Goal: Task Accomplishment & Management: Use online tool/utility

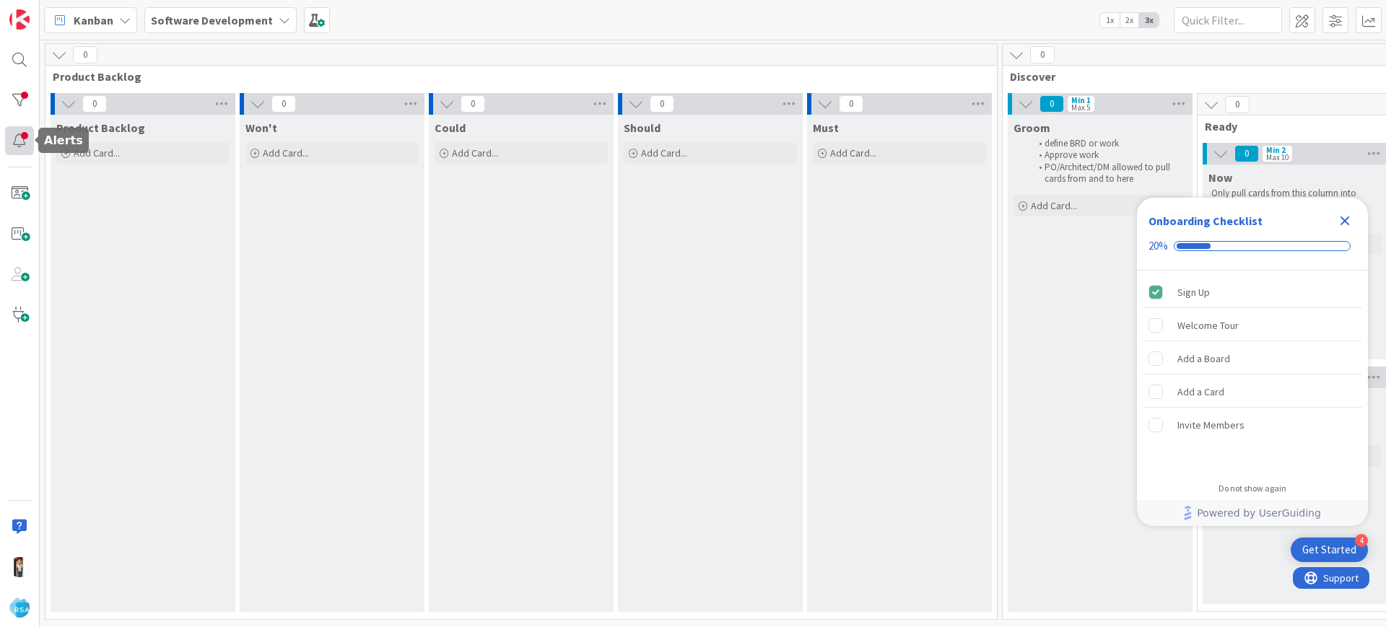
click at [24, 142] on div at bounding box center [19, 140] width 29 height 29
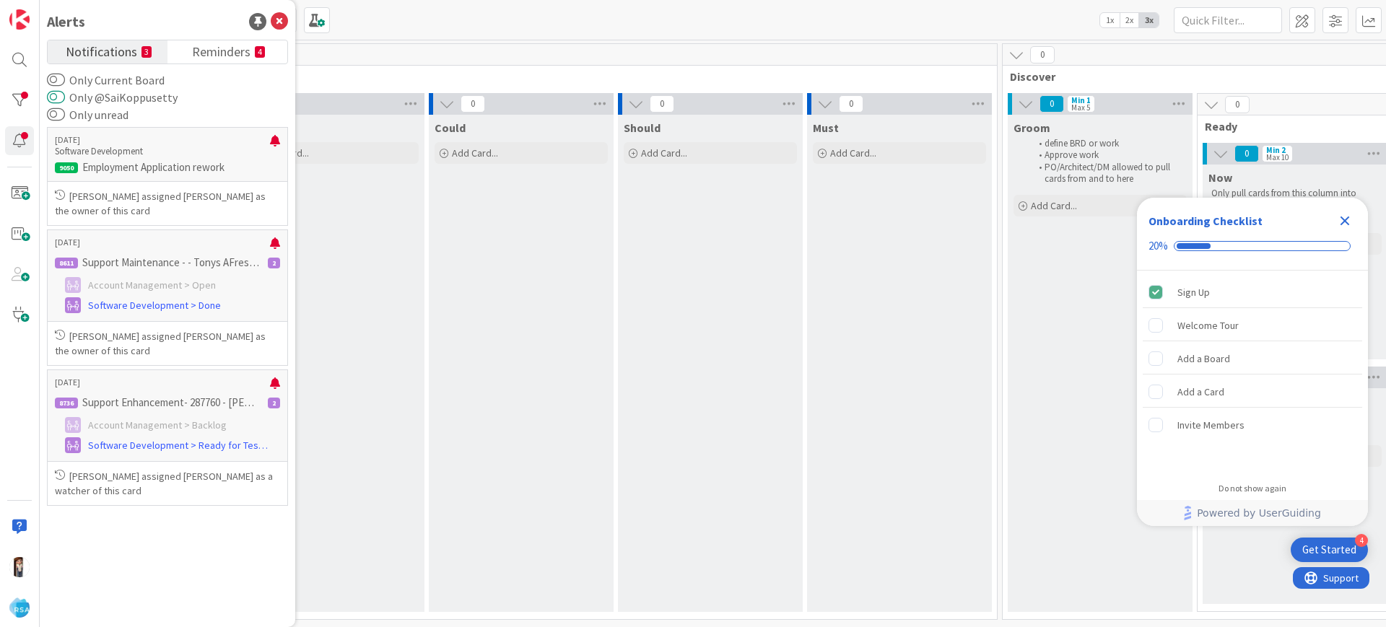
click at [53, 103] on button "Only @SaiKoppusetty" at bounding box center [56, 97] width 18 height 14
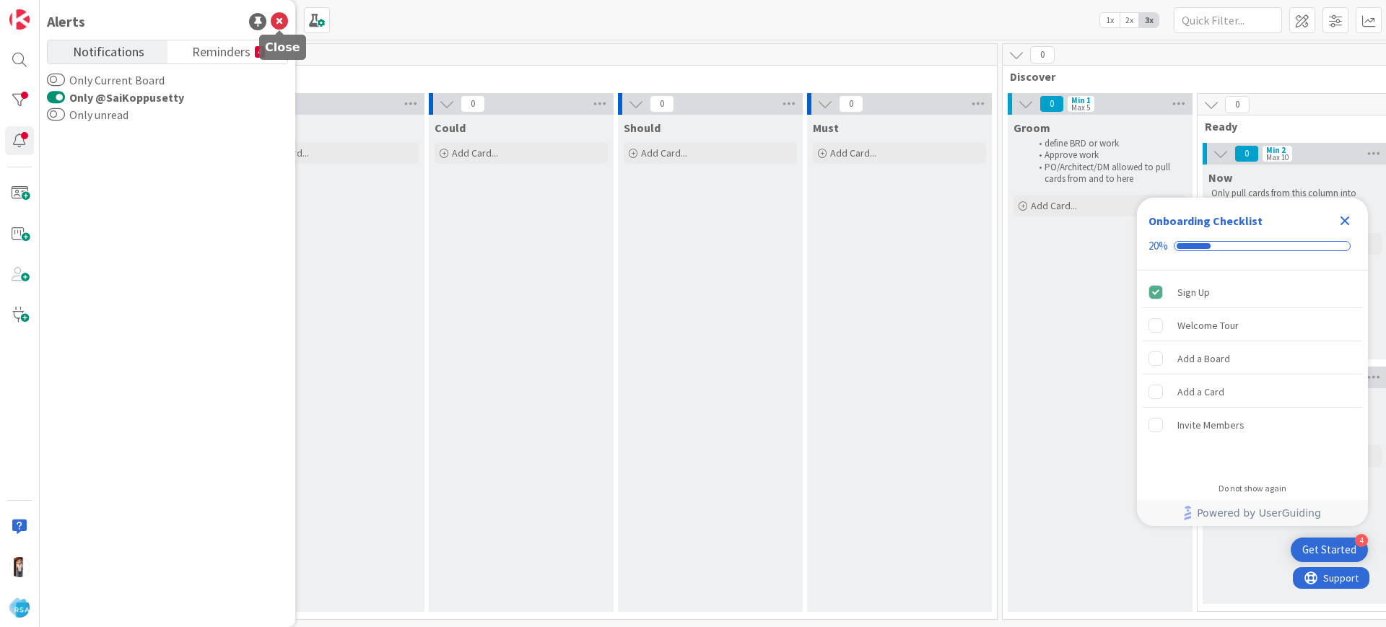
click at [273, 20] on icon at bounding box center [279, 21] width 17 height 17
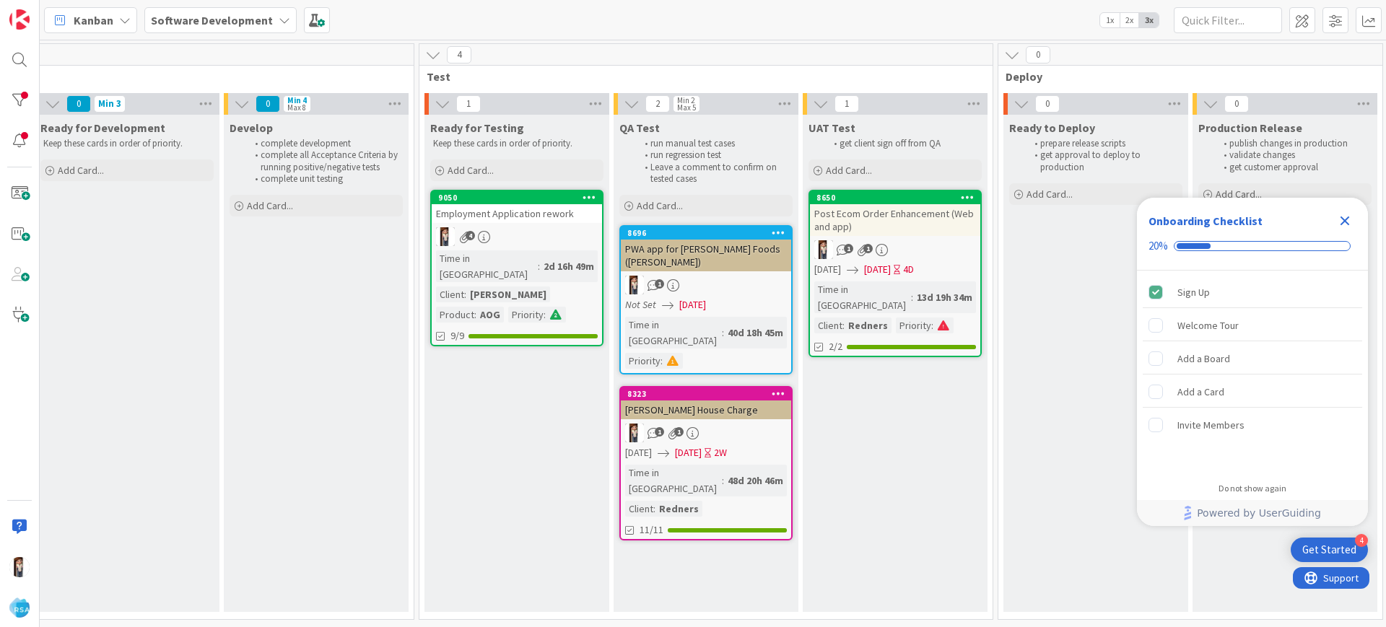
scroll to position [0, 1975]
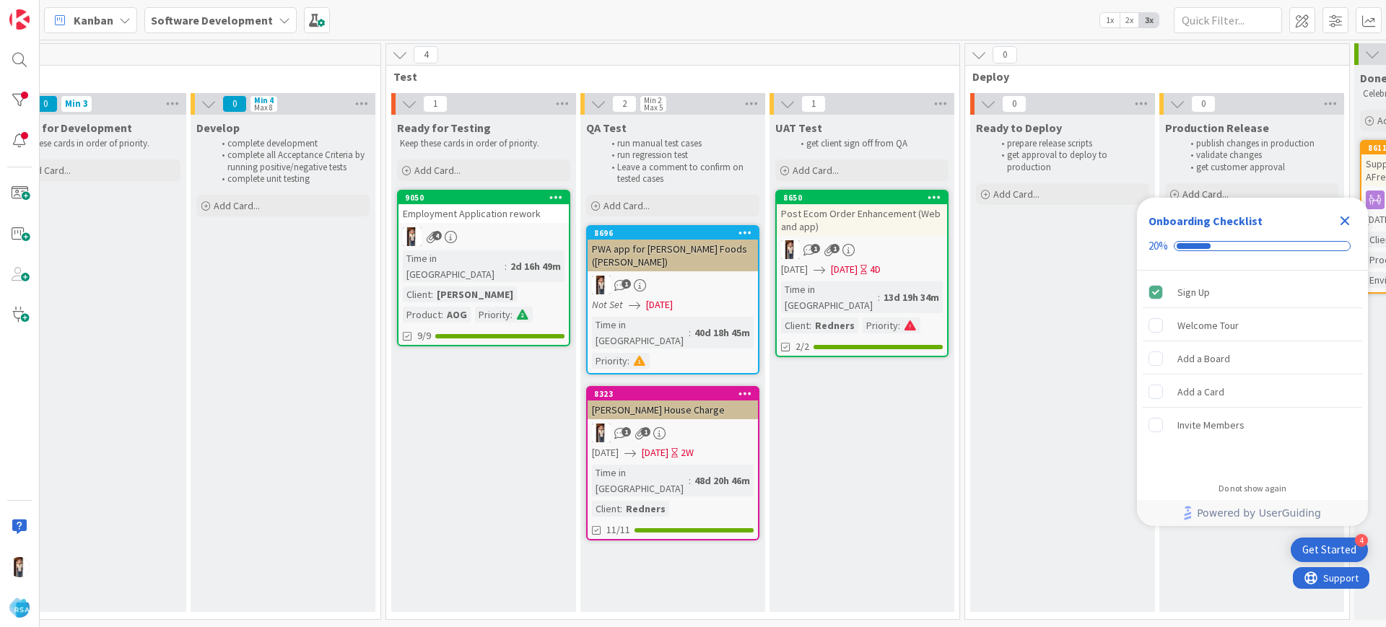
click at [1345, 221] on icon "Close Checklist" at bounding box center [1344, 221] width 9 height 9
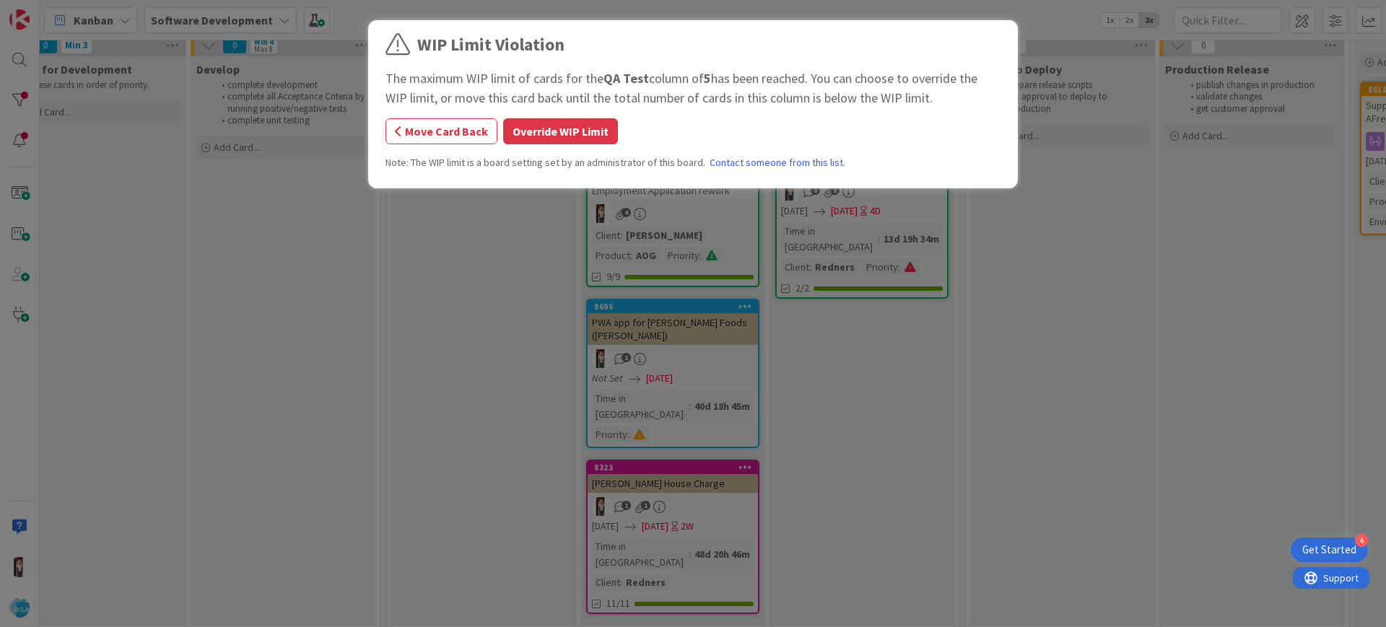
scroll to position [41, 1975]
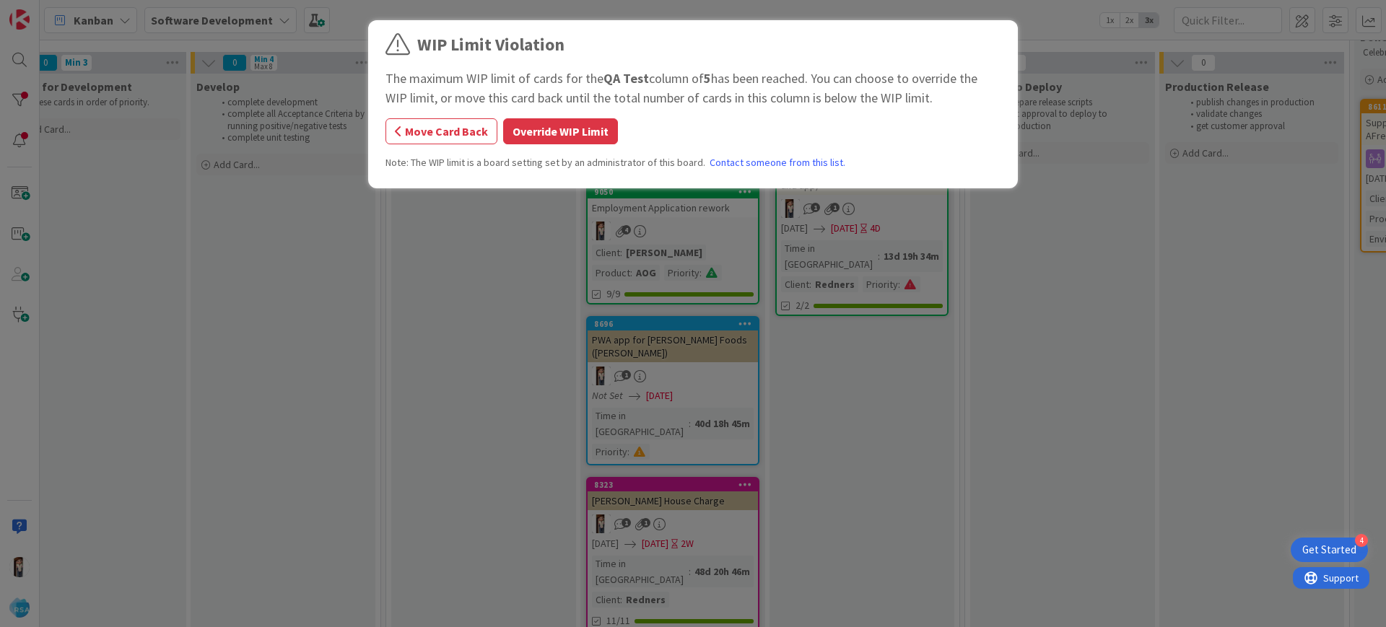
click at [455, 300] on div "WIP Limit Violation The maximum WIP limit of cards for the QA Test column of 5 …" at bounding box center [693, 313] width 1386 height 627
click at [425, 136] on button "Move Card Back" at bounding box center [441, 131] width 112 height 26
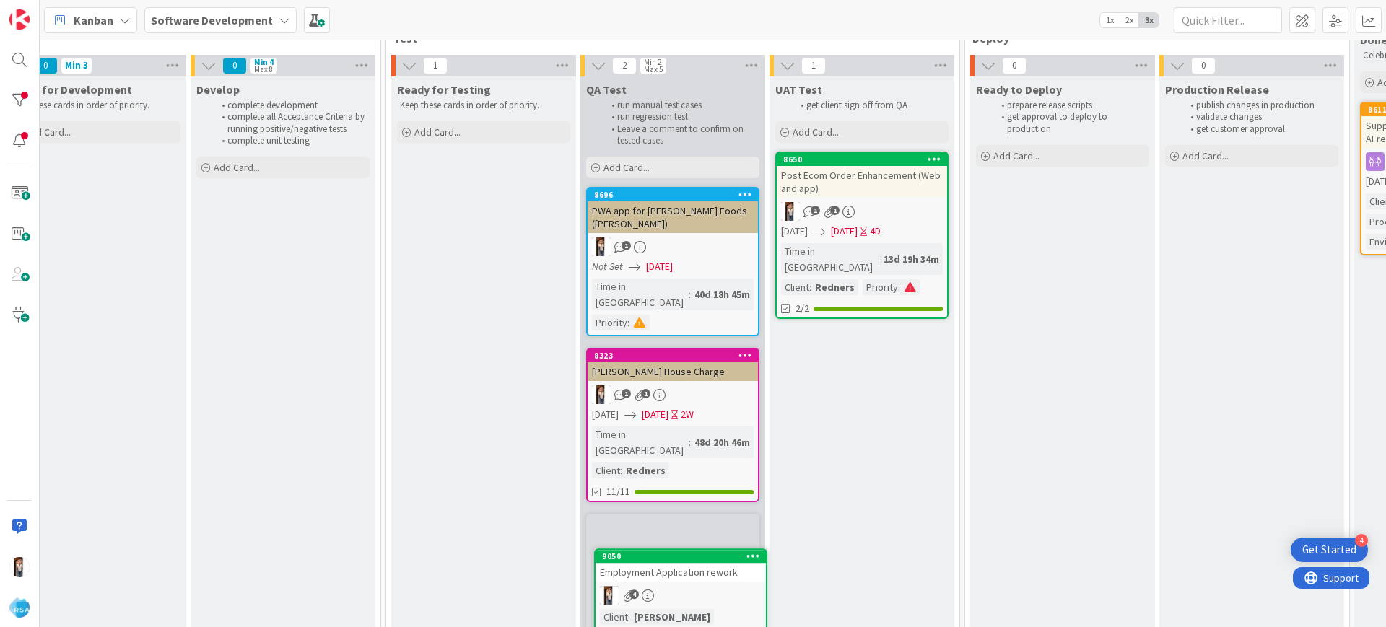
scroll to position [38, 1975]
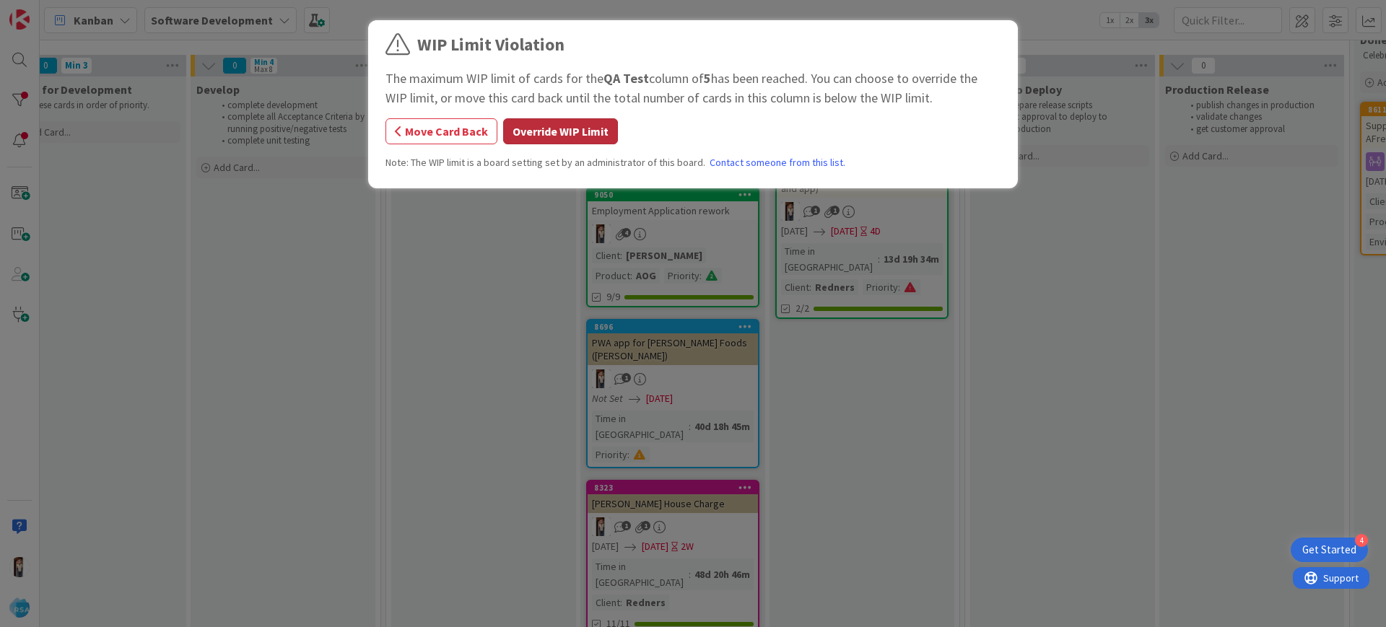
click at [549, 140] on button "Override WIP Limit" at bounding box center [560, 131] width 115 height 26
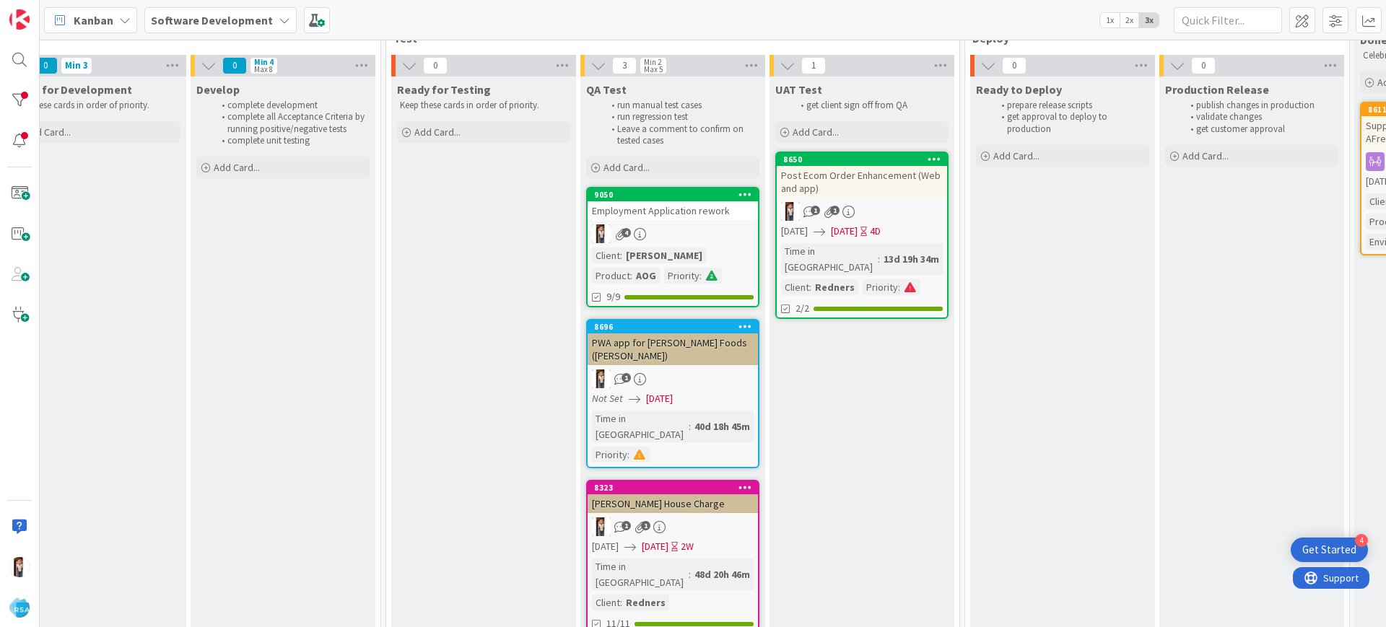
click at [619, 521] on icon "1" at bounding box center [620, 527] width 12 height 12
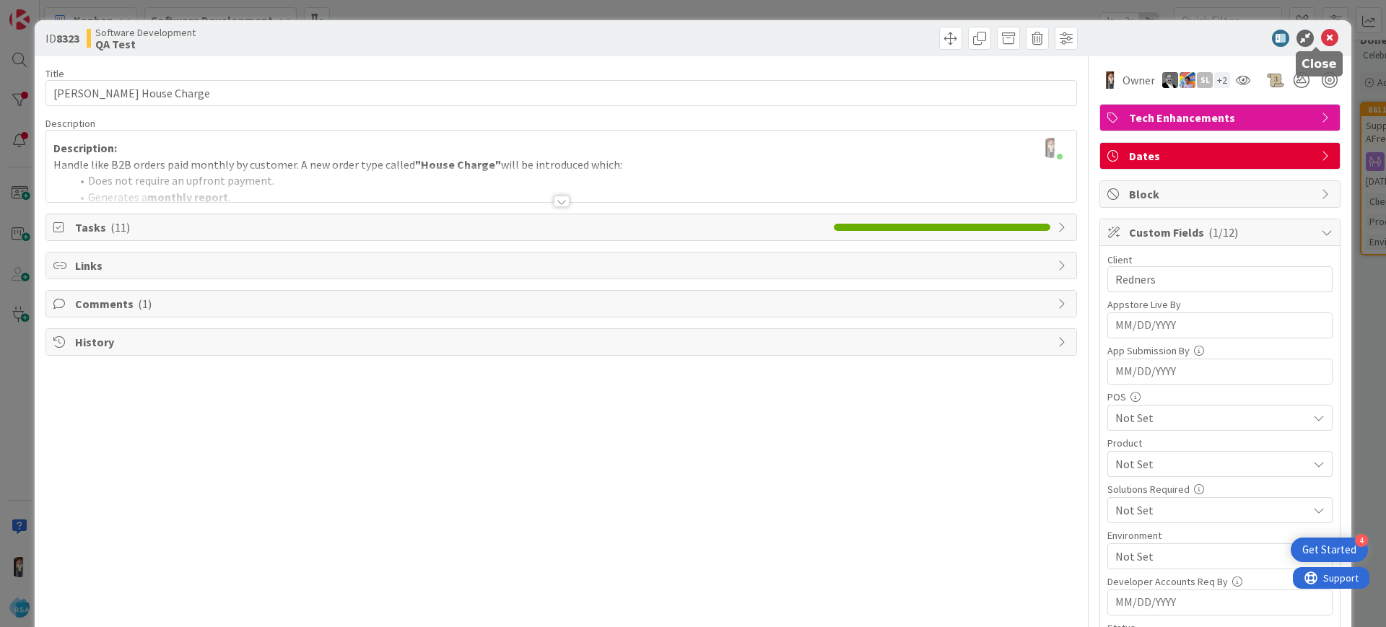
click at [1321, 38] on icon at bounding box center [1329, 38] width 17 height 17
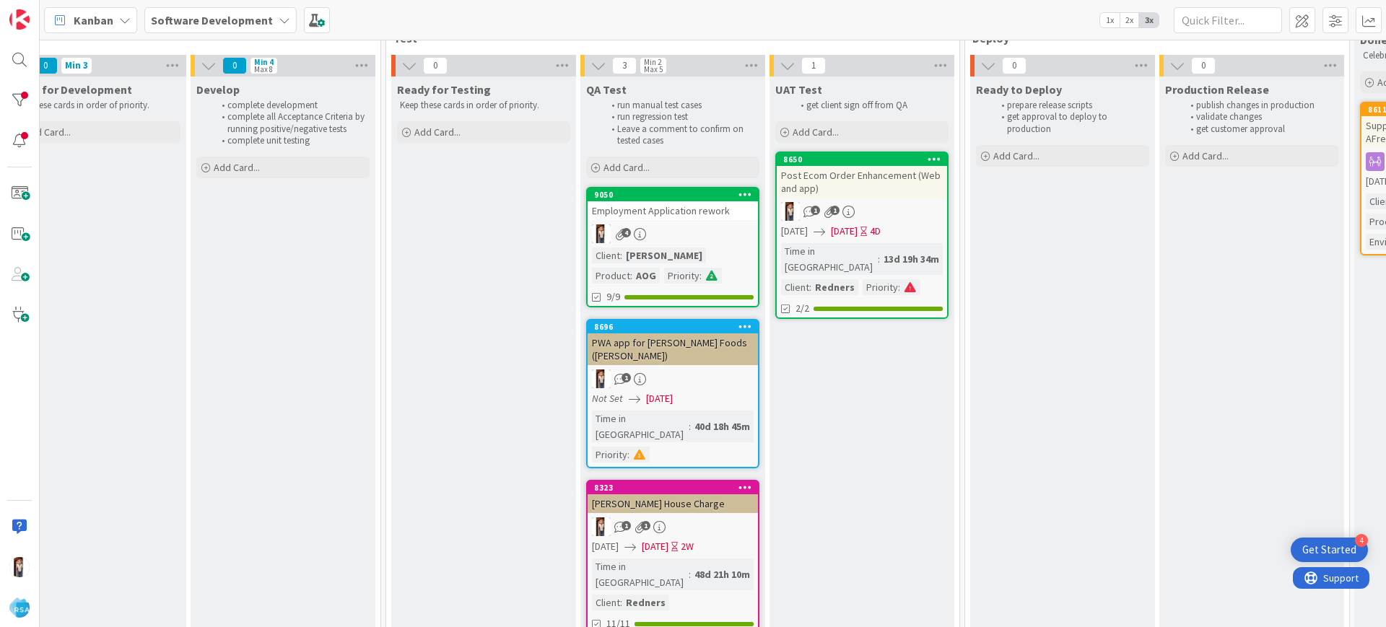
click at [624, 232] on span "4" at bounding box center [625, 232] width 9 height 9
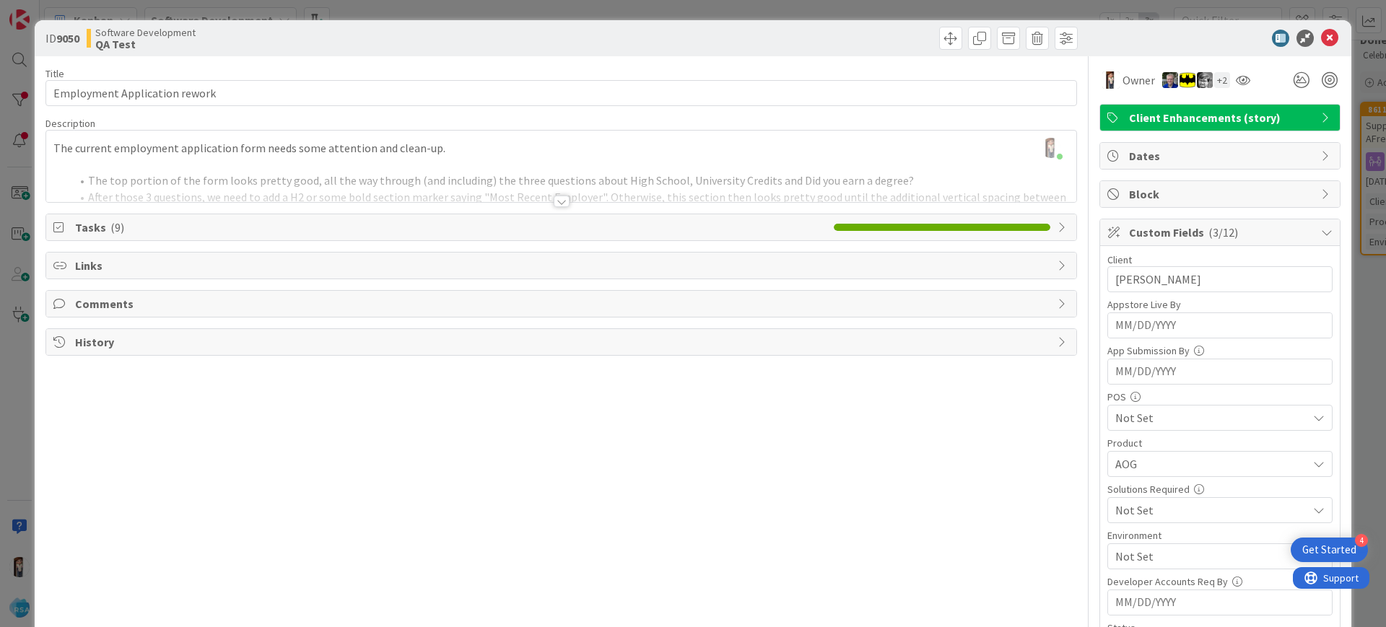
click at [858, 167] on div at bounding box center [561, 183] width 1030 height 37
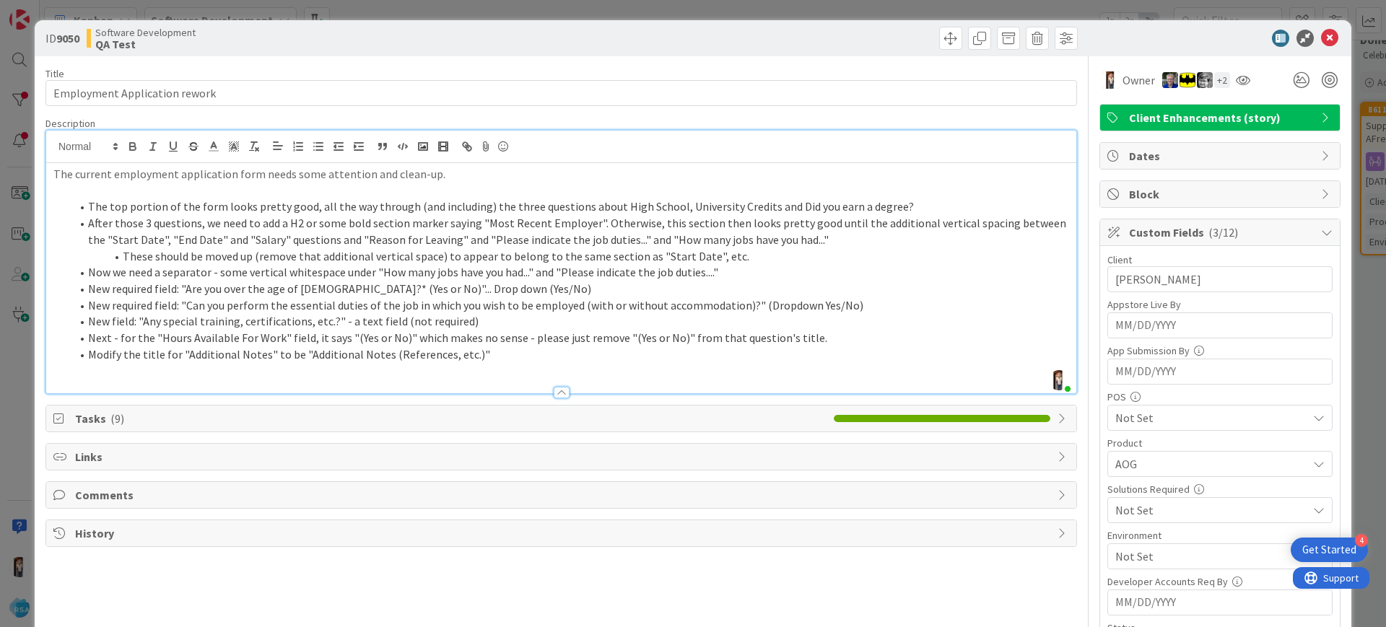
click at [618, 124] on div "Description" at bounding box center [560, 123] width 1031 height 13
click at [0, 265] on div "ID 9050 Software Development QA Test Title 29 / 128 Employment Application rewo…" at bounding box center [693, 313] width 1386 height 627
